Goal: Task Accomplishment & Management: Use online tool/utility

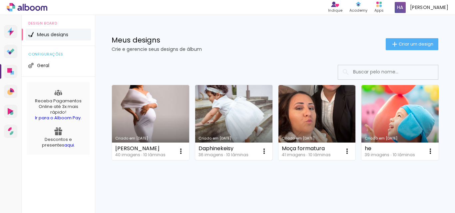
click at [240, 116] on link "Criado em [DATE]" at bounding box center [233, 122] width 77 height 75
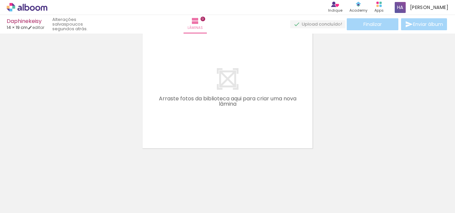
scroll to position [0, 216]
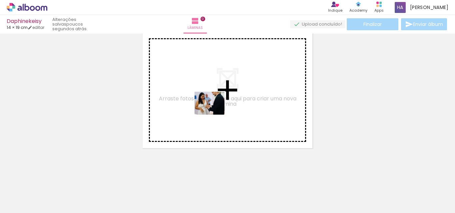
drag, startPoint x: 268, startPoint y: 196, endPoint x: 214, endPoint y: 112, distance: 99.4
click at [214, 112] on quentale-workspace at bounding box center [227, 106] width 455 height 213
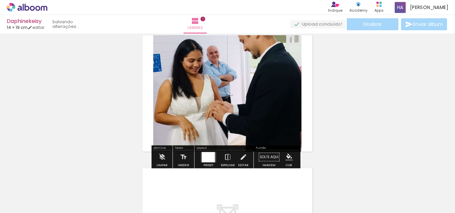
scroll to position [9, 0]
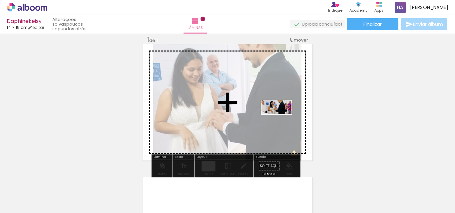
drag, startPoint x: 339, startPoint y: 193, endPoint x: 281, endPoint y: 120, distance: 92.6
click at [281, 120] on quentale-workspace at bounding box center [227, 106] width 455 height 213
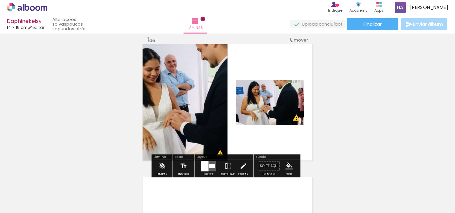
click at [29, 194] on input "Todas as fotos" at bounding box center [18, 193] width 25 height 6
click at [0, 0] on slot "Não utilizadas" at bounding box center [0, 0] width 0 height 0
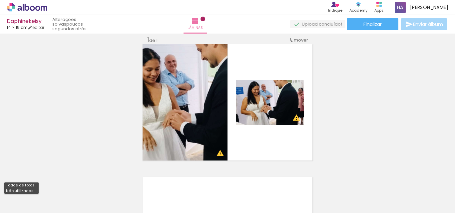
type input "Não utilizadas"
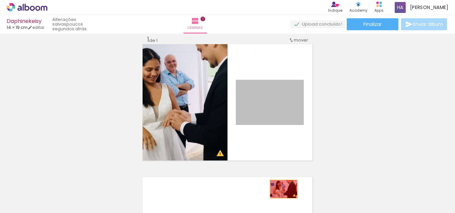
drag, startPoint x: 248, startPoint y: 124, endPoint x: 281, endPoint y: 189, distance: 72.6
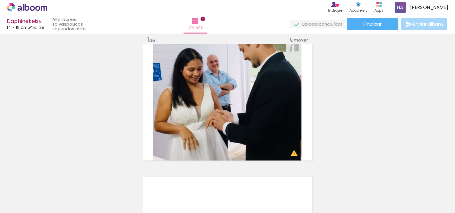
click at [287, 176] on iron-icon at bounding box center [283, 177] width 7 height 7
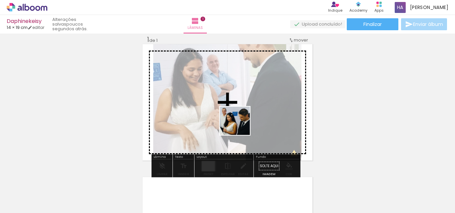
drag, startPoint x: 186, startPoint y: 199, endPoint x: 240, endPoint y: 126, distance: 90.2
click at [240, 126] on quentale-workspace at bounding box center [227, 106] width 455 height 213
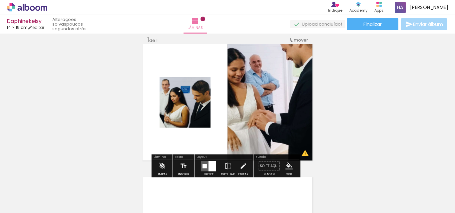
scroll to position [0, 304]
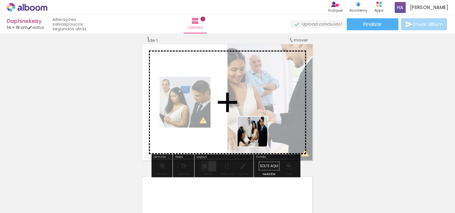
drag, startPoint x: 320, startPoint y: 198, endPoint x: 256, endPoint y: 135, distance: 90.2
click at [256, 135] on quentale-workspace at bounding box center [227, 106] width 455 height 213
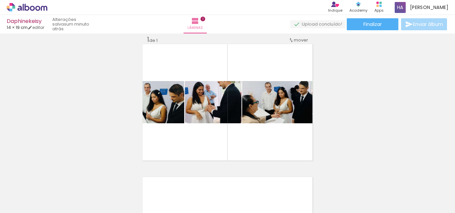
scroll to position [0, 63]
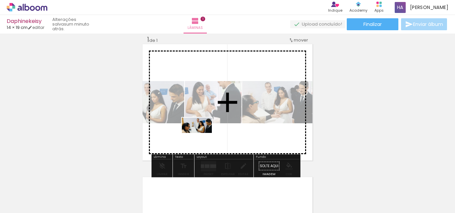
drag, startPoint x: 158, startPoint y: 196, endPoint x: 202, endPoint y: 138, distance: 72.6
click at [202, 138] on quentale-workspace at bounding box center [227, 106] width 455 height 213
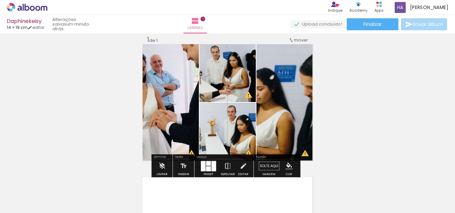
click at [203, 169] on div at bounding box center [203, 166] width 5 height 10
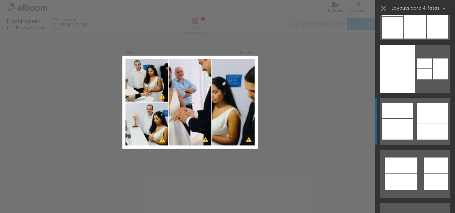
scroll to position [133, 0]
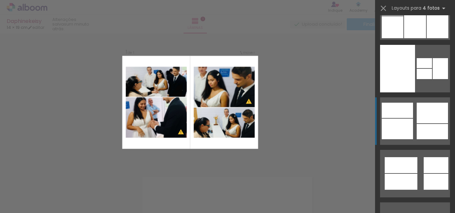
click at [430, 130] on div at bounding box center [431, 131] width 31 height 15
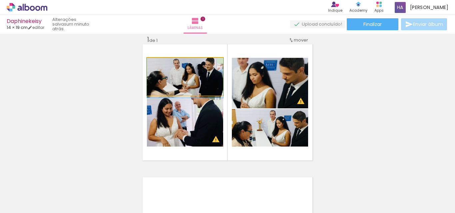
drag, startPoint x: 165, startPoint y: 76, endPoint x: 165, endPoint y: 80, distance: 3.7
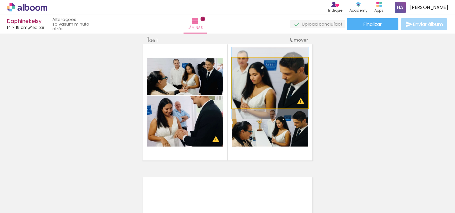
click at [257, 87] on quentale-photo at bounding box center [270, 83] width 76 height 51
click at [293, 90] on quentale-photo at bounding box center [270, 83] width 76 height 51
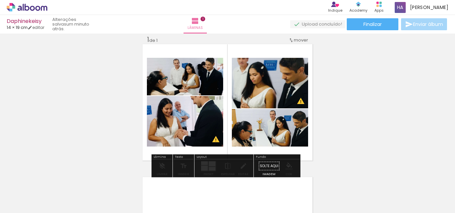
drag, startPoint x: 295, startPoint y: 129, endPoint x: 274, endPoint y: 129, distance: 21.3
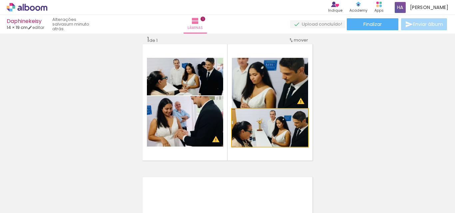
click at [273, 129] on quentale-photo at bounding box center [270, 128] width 76 height 38
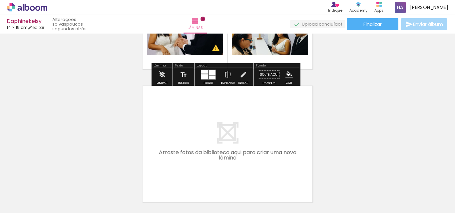
scroll to position [109, 0]
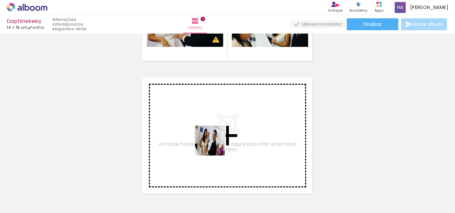
drag, startPoint x: 211, startPoint y: 191, endPoint x: 214, endPoint y: 137, distance: 54.0
click at [214, 137] on quentale-workspace at bounding box center [227, 106] width 455 height 213
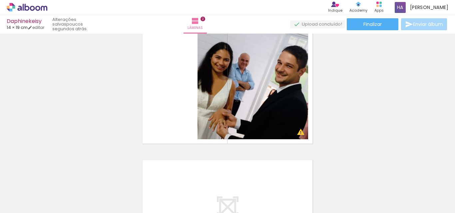
scroll to position [200, 0]
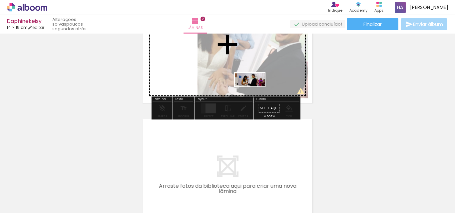
drag, startPoint x: 257, startPoint y: 190, endPoint x: 255, endPoint y: 93, distance: 97.6
click at [255, 93] on quentale-workspace at bounding box center [227, 106] width 455 height 213
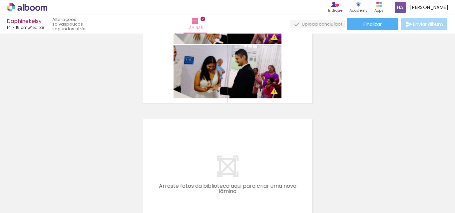
scroll to position [0, 758]
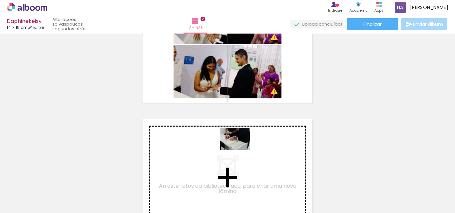
drag, startPoint x: 389, startPoint y: 193, endPoint x: 235, endPoint y: 147, distance: 160.8
click at [235, 147] on quentale-workspace at bounding box center [227, 106] width 455 height 213
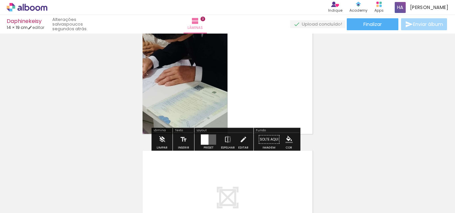
scroll to position [308, 0]
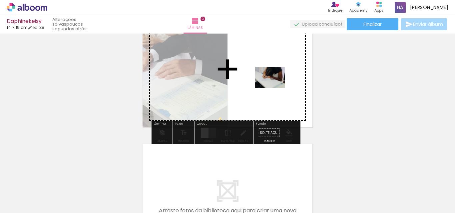
drag, startPoint x: 434, startPoint y: 196, endPoint x: 275, endPoint y: 87, distance: 192.7
click at [275, 87] on quentale-workspace at bounding box center [227, 106] width 455 height 213
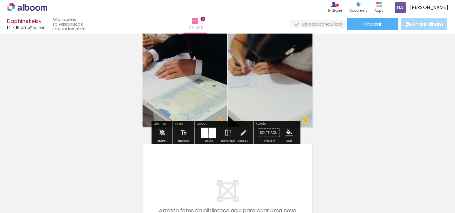
click at [209, 136] on div at bounding box center [212, 133] width 7 height 10
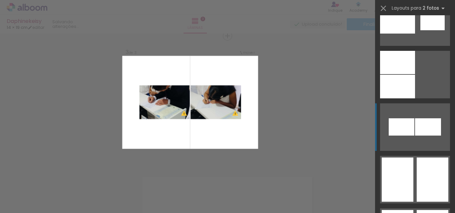
scroll to position [1298, 0]
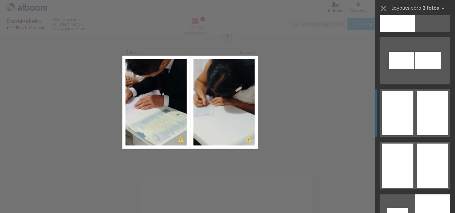
click at [418, 113] on div at bounding box center [432, 113] width 32 height 44
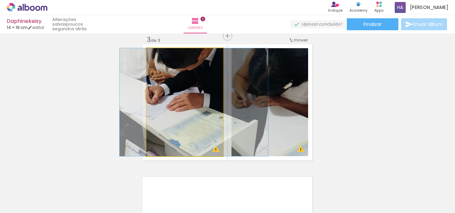
drag, startPoint x: 192, startPoint y: 122, endPoint x: 201, endPoint y: 129, distance: 11.2
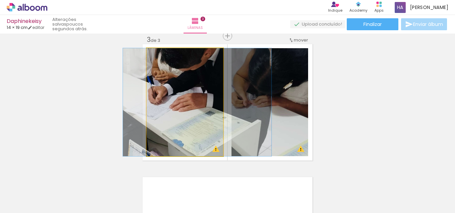
drag, startPoint x: 198, startPoint y: 129, endPoint x: 201, endPoint y: 130, distance: 3.6
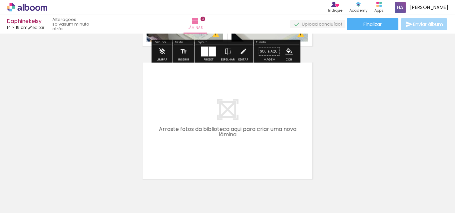
scroll to position [408, 0]
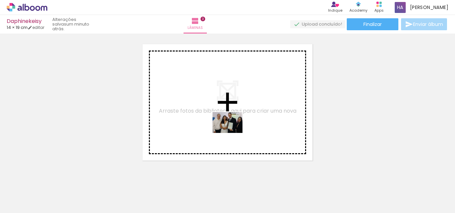
drag, startPoint x: 320, startPoint y: 198, endPoint x: 232, endPoint y: 132, distance: 109.5
click at [232, 132] on quentale-workspace at bounding box center [227, 106] width 455 height 213
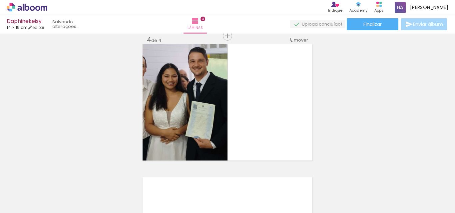
scroll to position [0, 646]
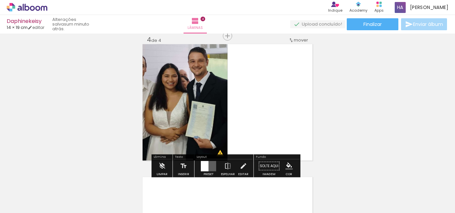
click at [209, 169] on quentale-layouter at bounding box center [208, 166] width 15 height 10
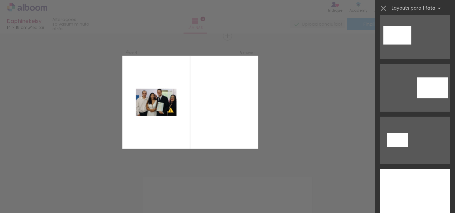
scroll to position [200, 0]
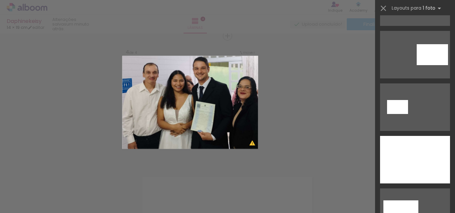
click at [424, 148] on div at bounding box center [415, 160] width 70 height 48
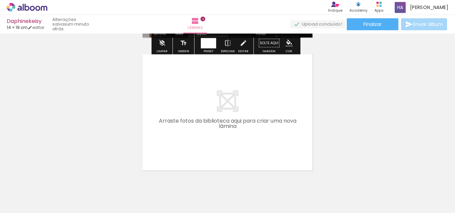
scroll to position [541, 0]
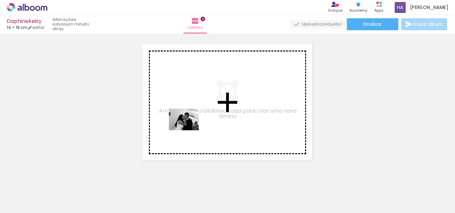
drag, startPoint x: 146, startPoint y: 193, endPoint x: 189, endPoint y: 129, distance: 76.9
click at [189, 129] on quentale-workspace at bounding box center [227, 106] width 455 height 213
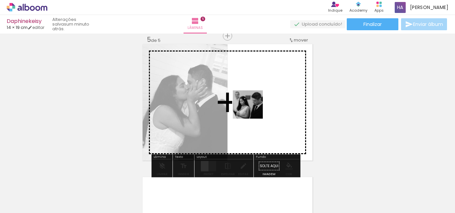
drag, startPoint x: 186, startPoint y: 191, endPoint x: 256, endPoint y: 108, distance: 109.2
click at [256, 108] on quentale-workspace at bounding box center [227, 106] width 455 height 213
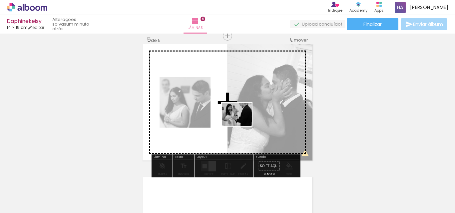
drag, startPoint x: 140, startPoint y: 192, endPoint x: 242, endPoint y: 123, distance: 122.5
click at [242, 123] on quentale-workspace at bounding box center [227, 106] width 455 height 213
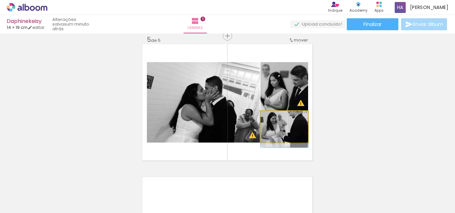
drag, startPoint x: 290, startPoint y: 127, endPoint x: 290, endPoint y: 131, distance: 4.0
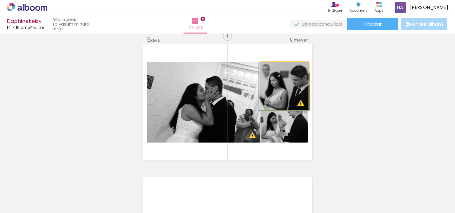
click at [296, 90] on quentale-photo at bounding box center [284, 86] width 48 height 48
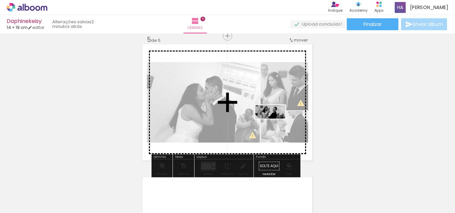
drag, startPoint x: 324, startPoint y: 197, endPoint x: 273, endPoint y: 123, distance: 89.7
click at [273, 123] on quentale-workspace at bounding box center [227, 106] width 455 height 213
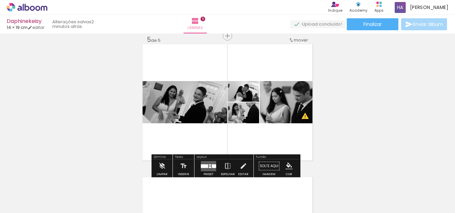
click at [206, 168] on div at bounding box center [204, 166] width 7 height 4
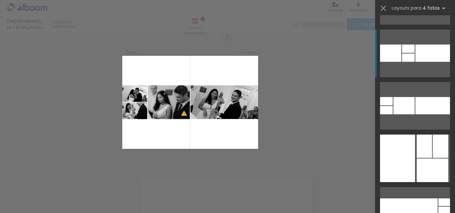
scroll to position [100, 0]
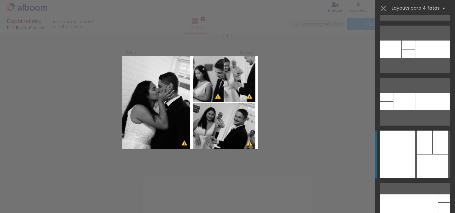
click at [419, 137] on div at bounding box center [423, 142] width 15 height 23
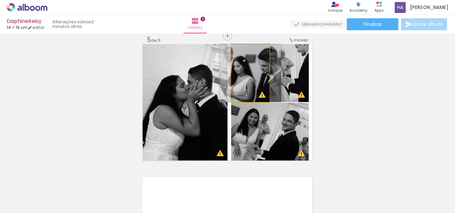
click at [255, 87] on quentale-photo at bounding box center [250, 73] width 38 height 58
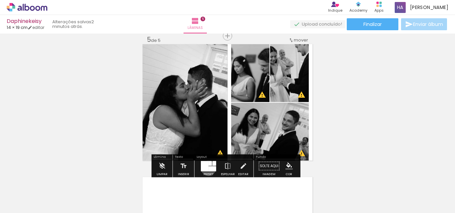
click at [208, 168] on div at bounding box center [212, 168] width 8 height 5
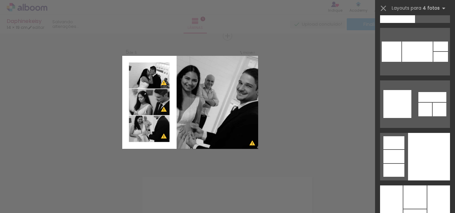
scroll to position [843, 0]
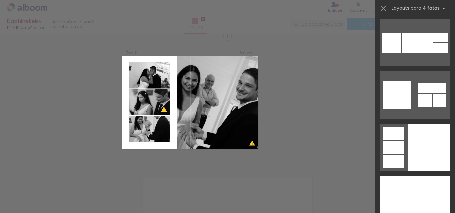
click at [424, 137] on div at bounding box center [429, 148] width 42 height 48
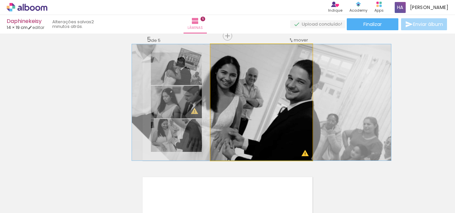
click at [281, 114] on quentale-photo at bounding box center [261, 102] width 102 height 117
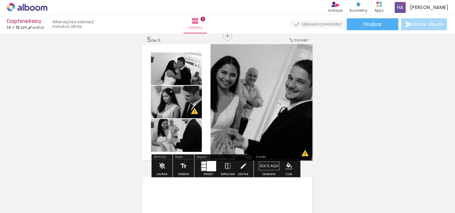
click at [207, 162] on div at bounding box center [211, 166] width 9 height 10
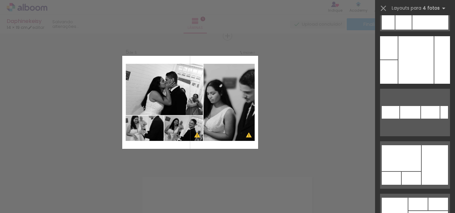
scroll to position [1979, 0]
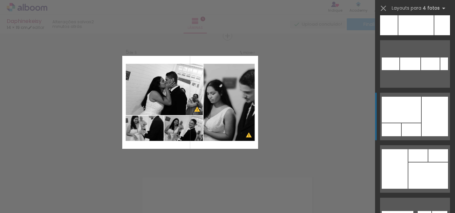
click at [412, 110] on div at bounding box center [400, 110] width 39 height 26
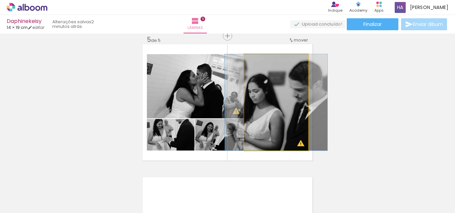
click at [287, 116] on quentale-photo at bounding box center [276, 102] width 64 height 97
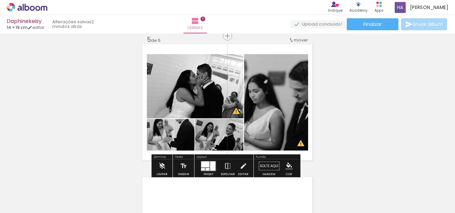
click at [211, 164] on div at bounding box center [212, 165] width 5 height 9
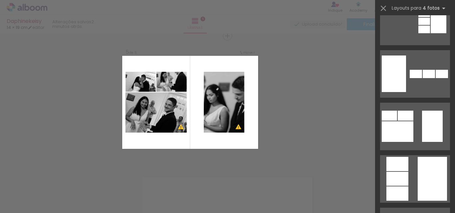
scroll to position [2317, 0]
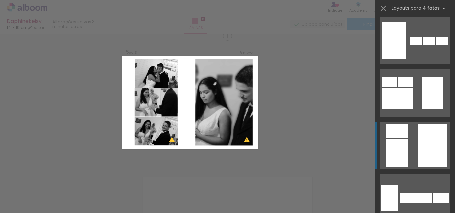
click at [430, 130] on div at bounding box center [431, 146] width 29 height 44
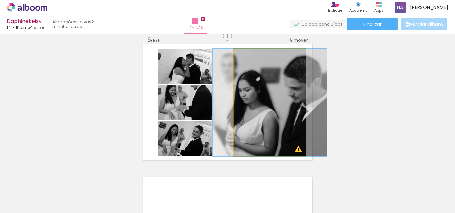
click at [286, 126] on quentale-photo at bounding box center [270, 103] width 72 height 108
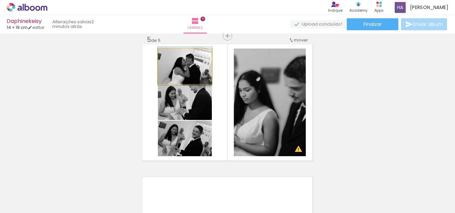
click at [190, 67] on quentale-photo at bounding box center [185, 67] width 54 height 36
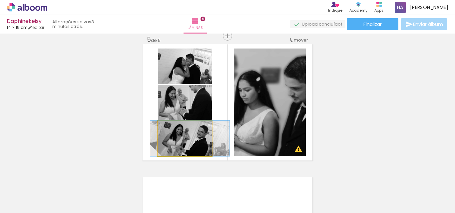
drag, startPoint x: 196, startPoint y: 147, endPoint x: 201, endPoint y: 142, distance: 6.8
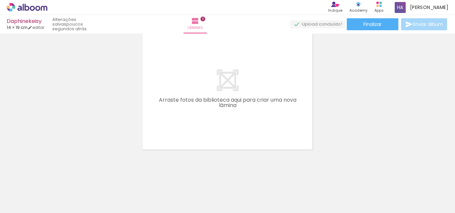
scroll to position [687, 0]
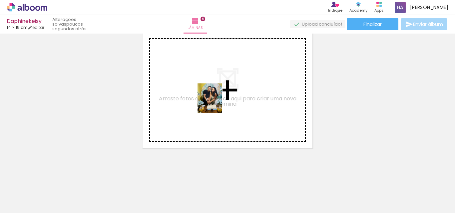
drag, startPoint x: 372, startPoint y: 201, endPoint x: 143, endPoint y: 196, distance: 228.4
click at [214, 104] on quentale-workspace at bounding box center [227, 106] width 455 height 213
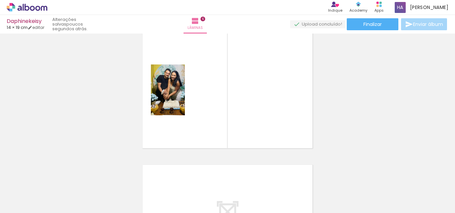
scroll to position [674, 0]
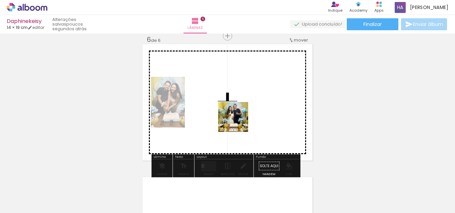
drag, startPoint x: 145, startPoint y: 198, endPoint x: 245, endPoint y: 211, distance: 100.4
click at [238, 122] on quentale-workspace at bounding box center [227, 106] width 455 height 213
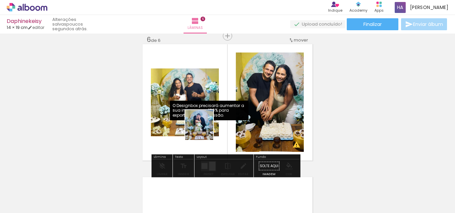
drag, startPoint x: 69, startPoint y: 196, endPoint x: 205, endPoint y: 130, distance: 151.1
click at [205, 130] on quentale-workspace at bounding box center [227, 106] width 455 height 213
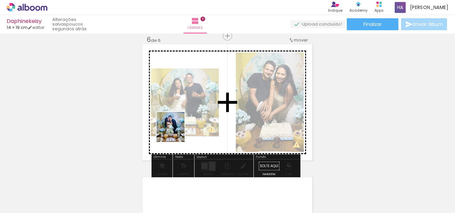
drag, startPoint x: 70, startPoint y: 194, endPoint x: 176, endPoint y: 132, distance: 123.1
click at [176, 132] on quentale-workspace at bounding box center [227, 106] width 455 height 213
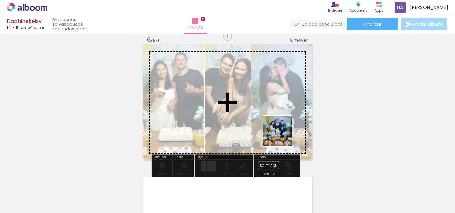
drag, startPoint x: 297, startPoint y: 198, endPoint x: 282, endPoint y: 133, distance: 66.5
click at [282, 133] on quentale-workspace at bounding box center [227, 106] width 455 height 213
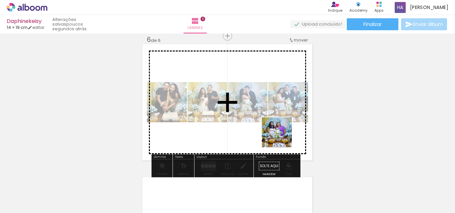
drag, startPoint x: 297, startPoint y: 201, endPoint x: 281, endPoint y: 135, distance: 67.6
click at [281, 135] on quentale-workspace at bounding box center [227, 106] width 455 height 213
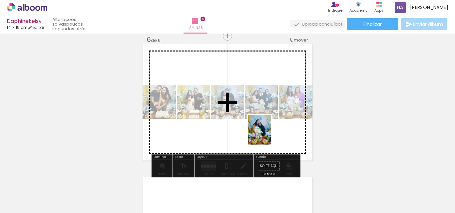
drag, startPoint x: 299, startPoint y: 199, endPoint x: 268, endPoint y: 135, distance: 71.6
click at [268, 135] on quentale-workspace at bounding box center [227, 106] width 455 height 213
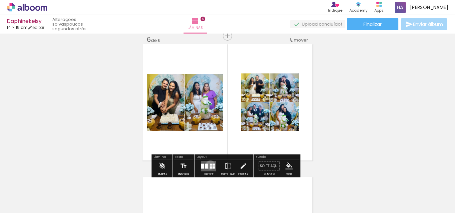
click at [210, 165] on div at bounding box center [211, 165] width 2 height 2
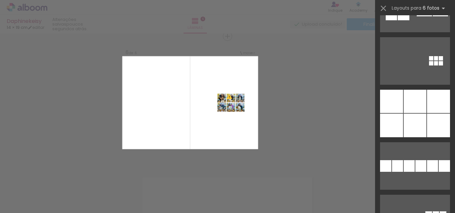
scroll to position [266, 0]
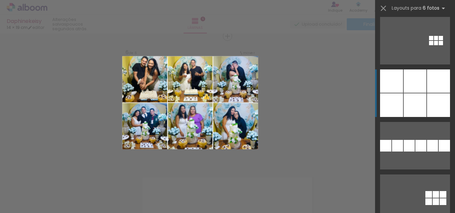
click at [418, 101] on div at bounding box center [414, 106] width 23 height 24
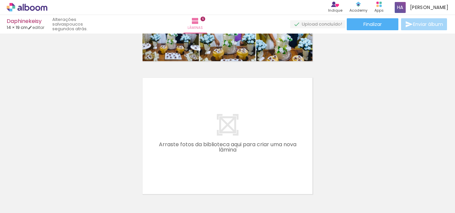
scroll to position [0, 64]
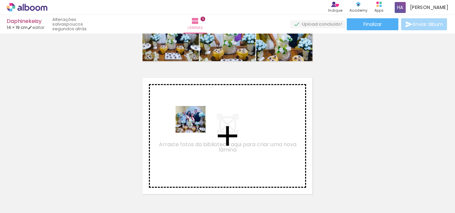
drag, startPoint x: 228, startPoint y: 202, endPoint x: 195, endPoint y: 126, distance: 82.6
click at [195, 126] on quentale-workspace at bounding box center [227, 106] width 455 height 213
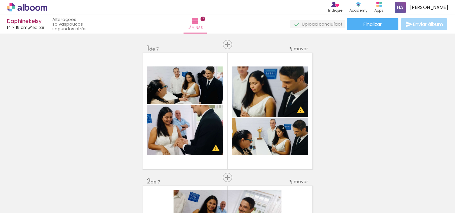
click at [267, 122] on quentale-workspace at bounding box center [227, 106] width 455 height 213
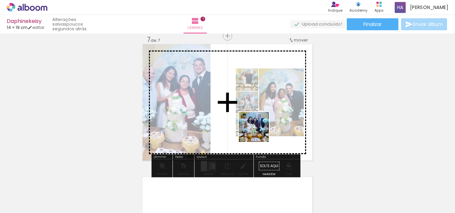
drag, startPoint x: 236, startPoint y: 188, endPoint x: 261, endPoint y: 129, distance: 63.9
click at [261, 129] on quentale-workspace at bounding box center [227, 106] width 455 height 213
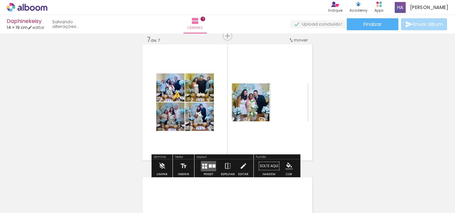
scroll to position [0, 0]
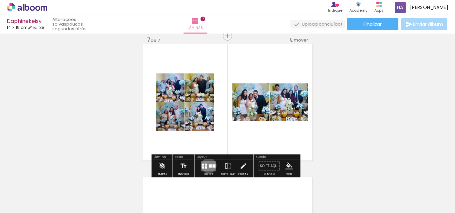
click at [209, 166] on div at bounding box center [210, 165] width 3 height 3
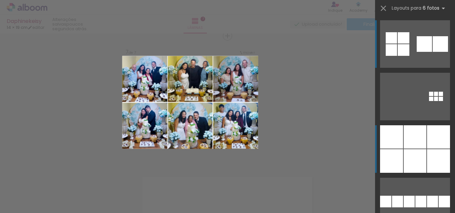
click at [411, 158] on div at bounding box center [414, 161] width 23 height 24
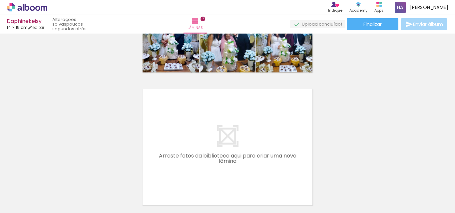
scroll to position [907, 0]
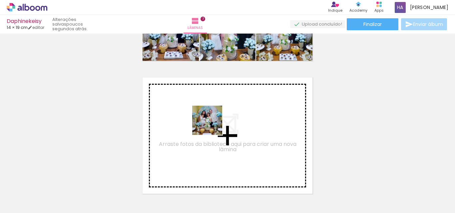
drag, startPoint x: 252, startPoint y: 194, endPoint x: 212, endPoint y: 126, distance: 78.9
click at [212, 126] on quentale-workspace at bounding box center [227, 106] width 455 height 213
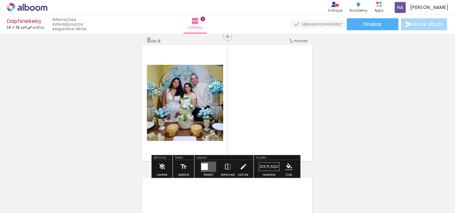
scroll to position [941, 0]
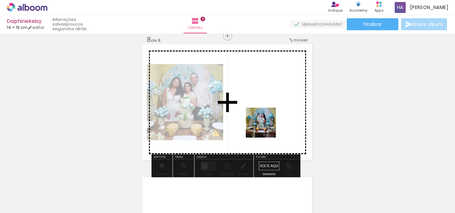
drag, startPoint x: 282, startPoint y: 198, endPoint x: 266, endPoint y: 127, distance: 72.1
click at [266, 127] on quentale-workspace at bounding box center [227, 106] width 455 height 213
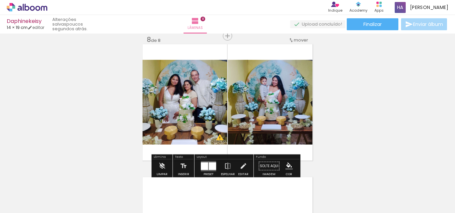
scroll to position [0, 0]
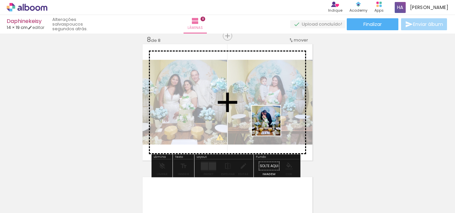
drag, startPoint x: 297, startPoint y: 200, endPoint x: 272, endPoint y: 126, distance: 78.1
click at [272, 126] on quentale-workspace at bounding box center [227, 106] width 455 height 213
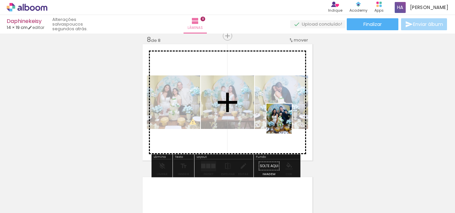
drag, startPoint x: 328, startPoint y: 198, endPoint x: 150, endPoint y: 176, distance: 179.1
click at [281, 115] on quentale-workspace at bounding box center [227, 106] width 455 height 213
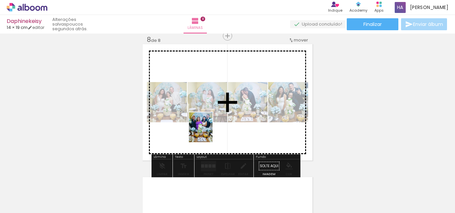
drag, startPoint x: 105, startPoint y: 200, endPoint x: 214, endPoint y: 128, distance: 131.0
click at [214, 128] on quentale-workspace at bounding box center [227, 106] width 455 height 213
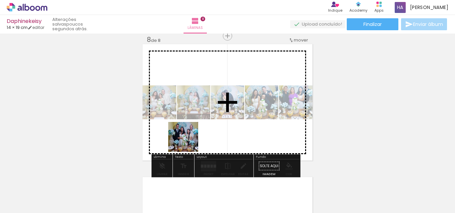
drag, startPoint x: 146, startPoint y: 195, endPoint x: 205, endPoint y: 122, distance: 93.2
click at [205, 122] on quentale-workspace at bounding box center [227, 106] width 455 height 213
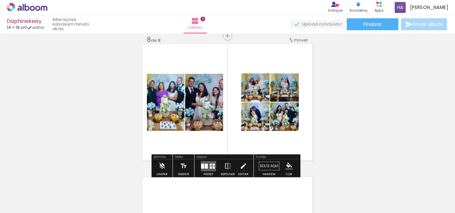
click at [208, 165] on quentale-layouter at bounding box center [208, 166] width 15 height 10
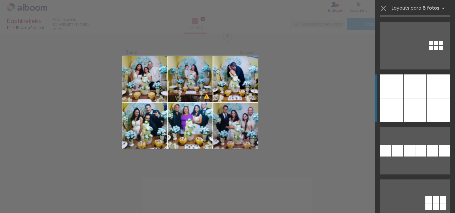
scroll to position [166, 0]
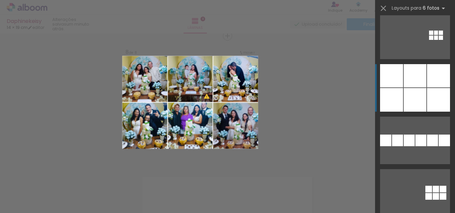
click at [432, 101] on div at bounding box center [438, 100] width 23 height 24
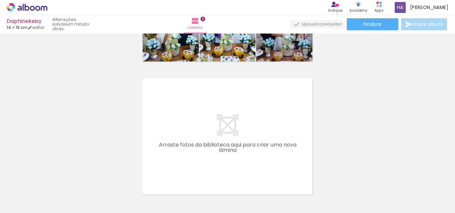
scroll to position [1041, 0]
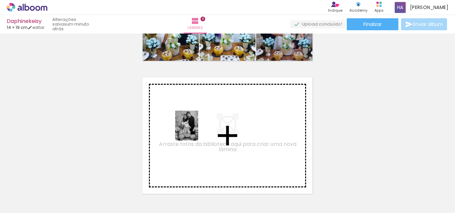
drag, startPoint x: 110, startPoint y: 198, endPoint x: 195, endPoint y: 131, distance: 108.5
click at [195, 131] on quentale-workspace at bounding box center [227, 106] width 455 height 213
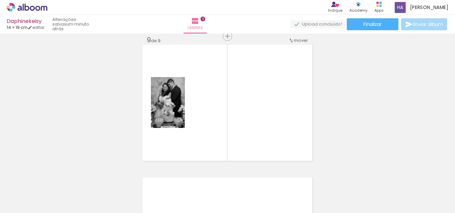
scroll to position [1074, 0]
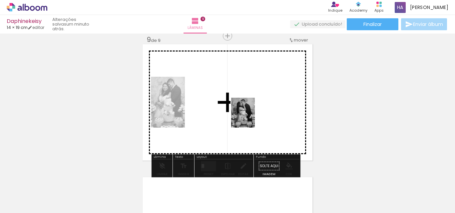
drag, startPoint x: 178, startPoint y: 200, endPoint x: 251, endPoint y: 118, distance: 109.9
click at [251, 118] on quentale-workspace at bounding box center [227, 106] width 455 height 213
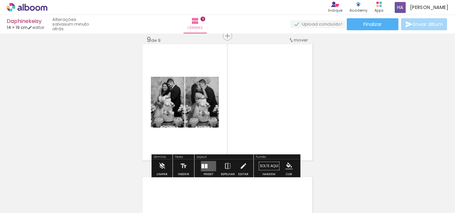
click at [205, 166] on div at bounding box center [206, 166] width 3 height 4
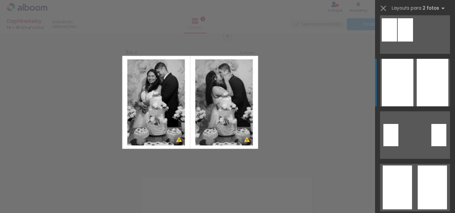
scroll to position [100, 0]
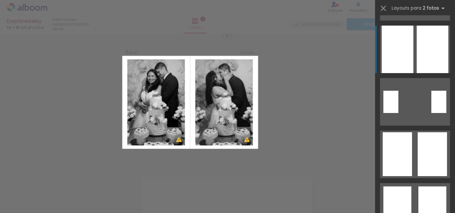
click at [431, 160] on div at bounding box center [431, 154] width 29 height 44
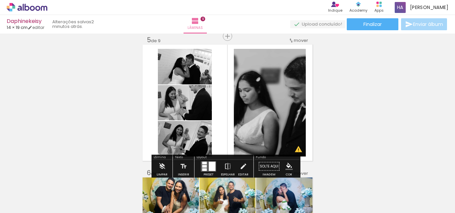
scroll to position [541, 0]
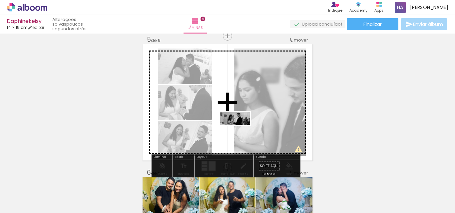
drag, startPoint x: 147, startPoint y: 195, endPoint x: 240, endPoint y: 132, distance: 112.4
click at [240, 132] on quentale-workspace at bounding box center [227, 106] width 455 height 213
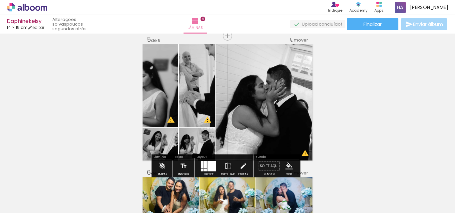
click at [209, 167] on div at bounding box center [211, 166] width 9 height 10
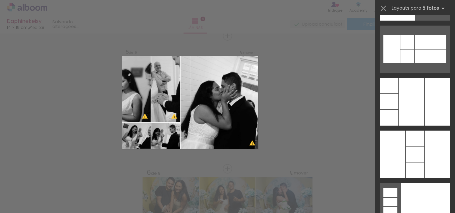
scroll to position [0, 0]
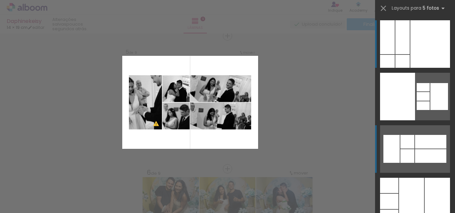
click at [420, 155] on div at bounding box center [430, 156] width 31 height 14
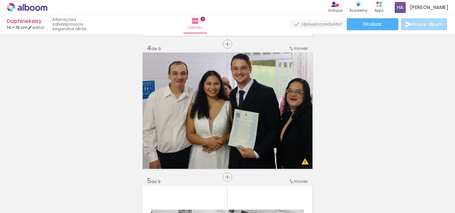
scroll to position [399, 0]
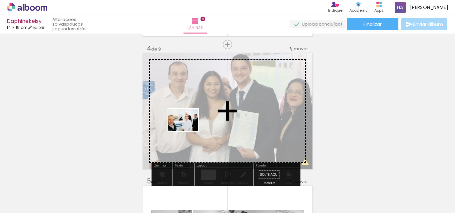
drag, startPoint x: 70, startPoint y: 194, endPoint x: 188, endPoint y: 129, distance: 134.8
click at [188, 129] on quentale-workspace at bounding box center [227, 106] width 455 height 213
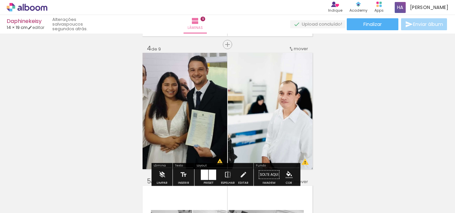
click at [207, 169] on div at bounding box center [208, 174] width 18 height 13
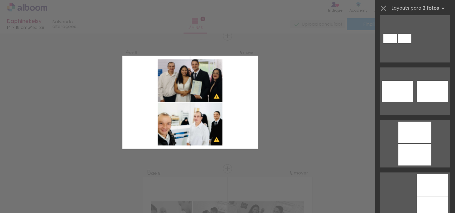
scroll to position [533, 0]
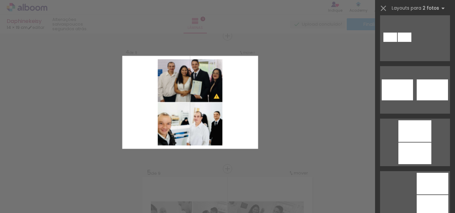
click at [414, 136] on div at bounding box center [414, 131] width 33 height 22
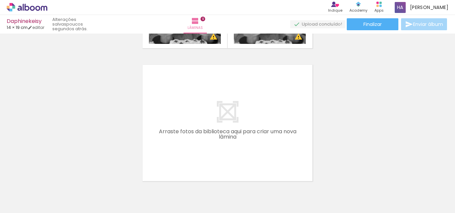
scroll to position [1186, 0]
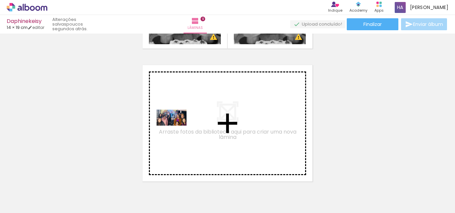
drag, startPoint x: 73, startPoint y: 194, endPoint x: 177, endPoint y: 129, distance: 122.2
click at [177, 129] on quentale-workspace at bounding box center [227, 106] width 455 height 213
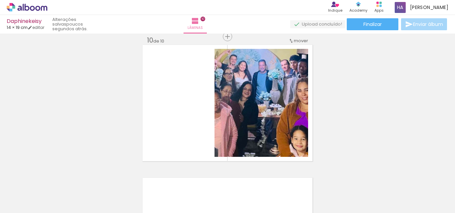
scroll to position [1207, 0]
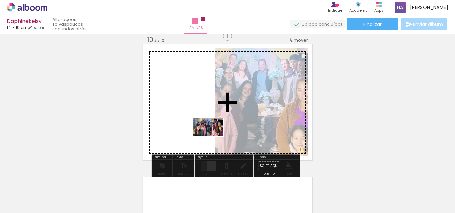
drag, startPoint x: 72, startPoint y: 188, endPoint x: 221, endPoint y: 133, distance: 159.5
click at [221, 133] on quentale-workspace at bounding box center [227, 106] width 455 height 213
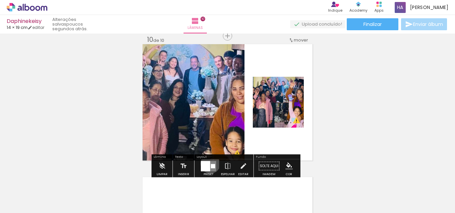
click at [209, 164] on quentale-layouter at bounding box center [208, 166] width 15 height 10
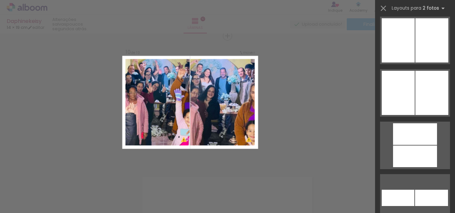
scroll to position [233, 0]
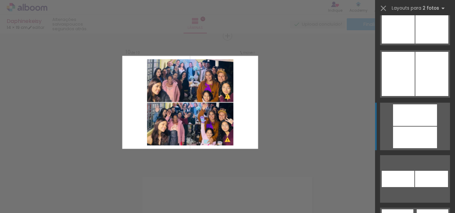
click at [410, 143] on div at bounding box center [415, 138] width 44 height 22
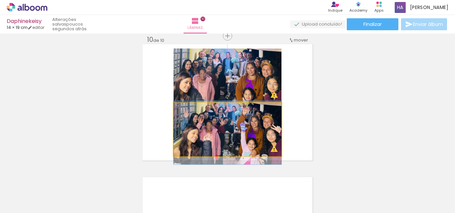
drag, startPoint x: 238, startPoint y: 132, endPoint x: 237, endPoint y: 136, distance: 3.4
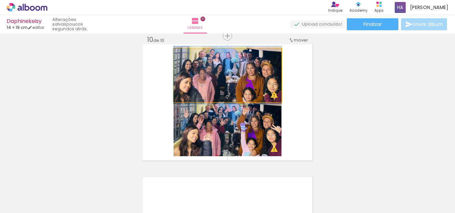
click at [248, 78] on quentale-photo at bounding box center [227, 76] width 108 height 54
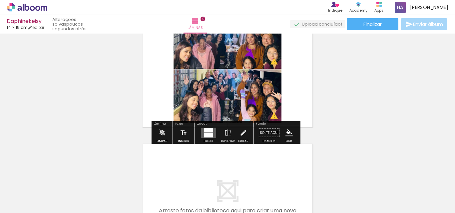
scroll to position [1340, 0]
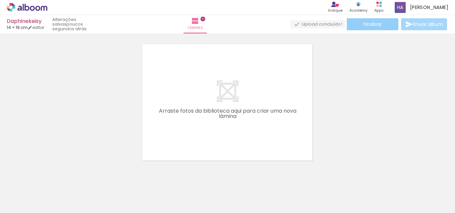
click at [370, 26] on span "Finalizar" at bounding box center [372, 24] width 18 height 5
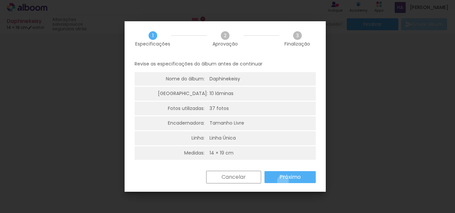
click at [283, 181] on paper-button "Próximo" at bounding box center [289, 177] width 51 height 12
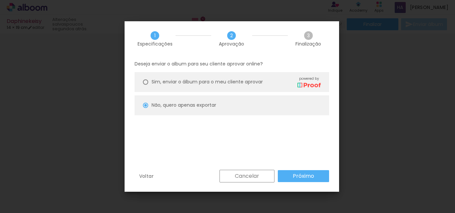
click at [0, 0] on slot "Próximo" at bounding box center [0, 0] width 0 height 0
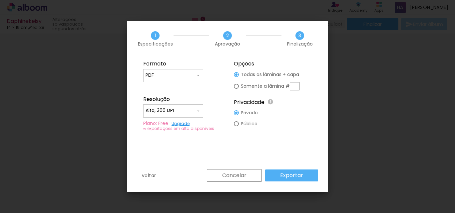
type input "Alta, 300 DPI"
click at [184, 76] on input "PDF" at bounding box center [170, 75] width 50 height 7
click at [162, 75] on paper-item "JPG" at bounding box center [173, 74] width 60 height 13
type input "JPG"
click at [170, 112] on input "Alta, 300 DPI" at bounding box center [170, 111] width 50 height 7
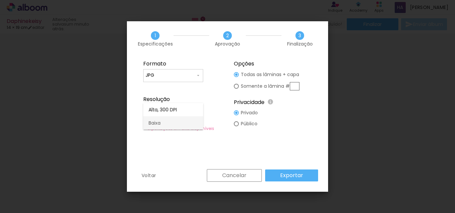
click at [0, 0] on slot "Baixa" at bounding box center [0, 0] width 0 height 0
type input "Baixa"
click at [0, 0] on slot "Exportar" at bounding box center [0, 0] width 0 height 0
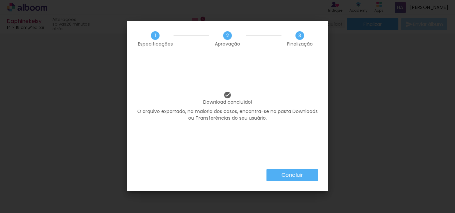
scroll to position [233, 0]
click at [0, 0] on slot "Concluir" at bounding box center [0, 0] width 0 height 0
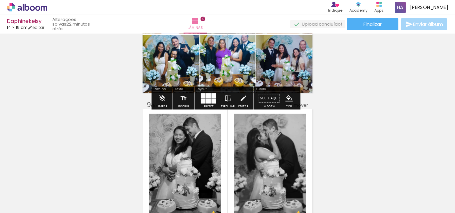
scroll to position [1007, 0]
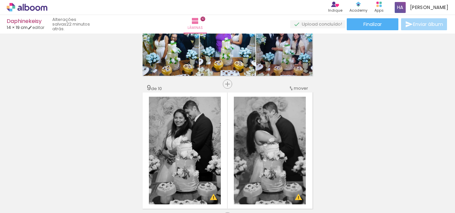
scroll to position [1007, 0]
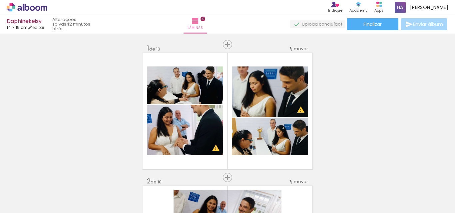
scroll to position [233, 0]
